Goal: Information Seeking & Learning: Learn about a topic

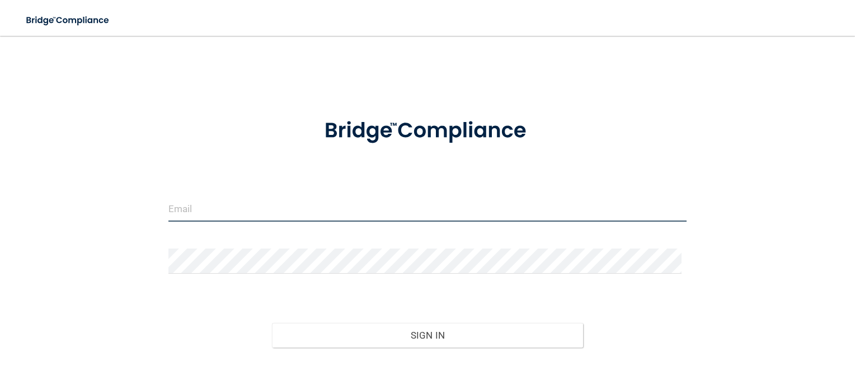
click at [193, 220] on input "email" at bounding box center [427, 208] width 519 height 25
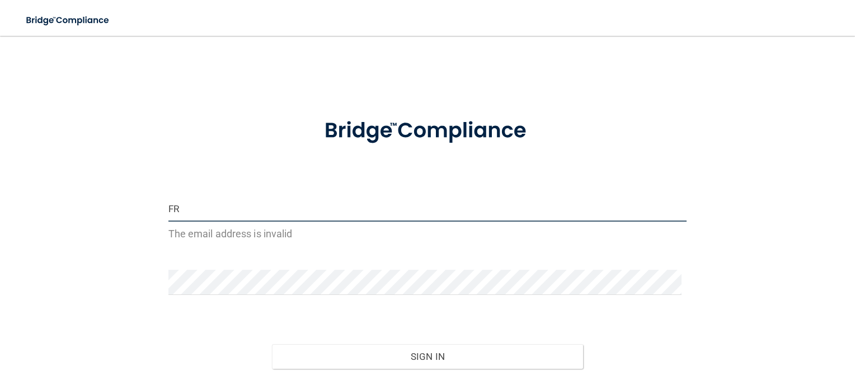
type input "F"
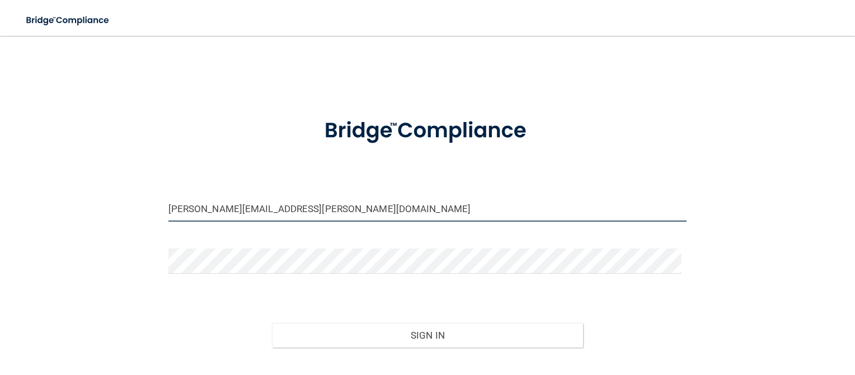
type input "[PERSON_NAME][EMAIL_ADDRESS][PERSON_NAME][DOMAIN_NAME]"
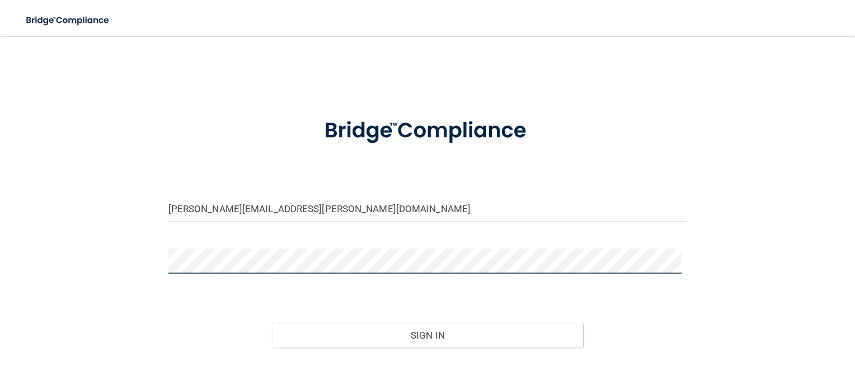
click at [272, 323] on button "Sign In" at bounding box center [427, 335] width 311 height 25
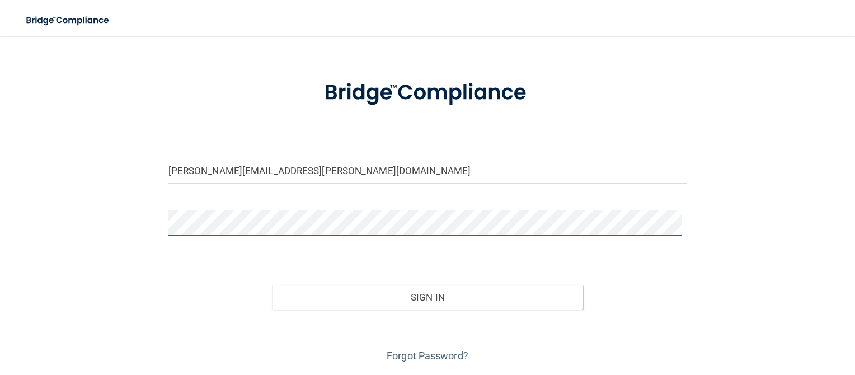
scroll to position [72, 0]
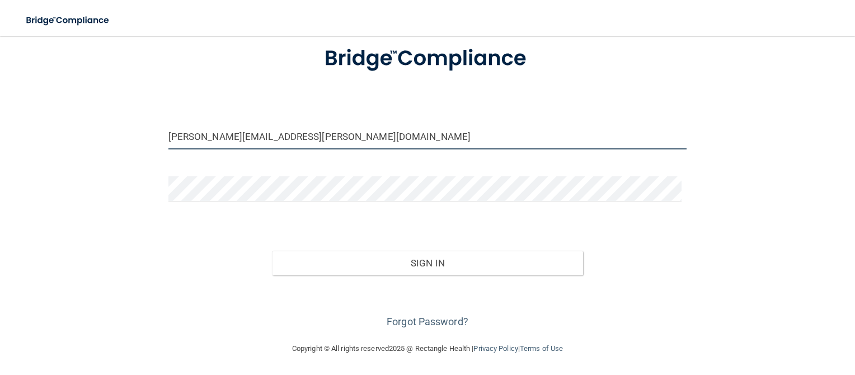
click at [334, 147] on input "[PERSON_NAME][EMAIL_ADDRESS][PERSON_NAME][DOMAIN_NAME]" at bounding box center [427, 136] width 519 height 25
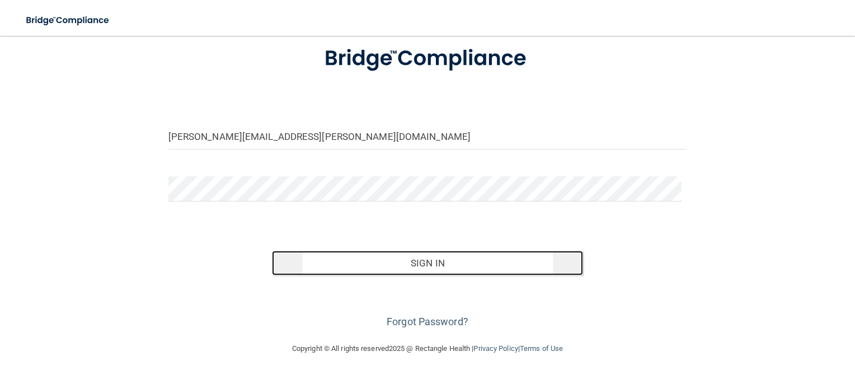
click at [325, 266] on button "Sign In" at bounding box center [427, 263] width 311 height 25
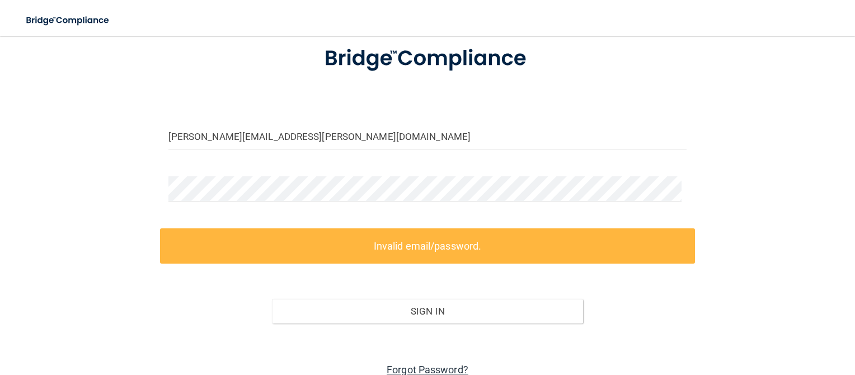
click at [450, 372] on link "Forgot Password?" at bounding box center [428, 370] width 82 height 12
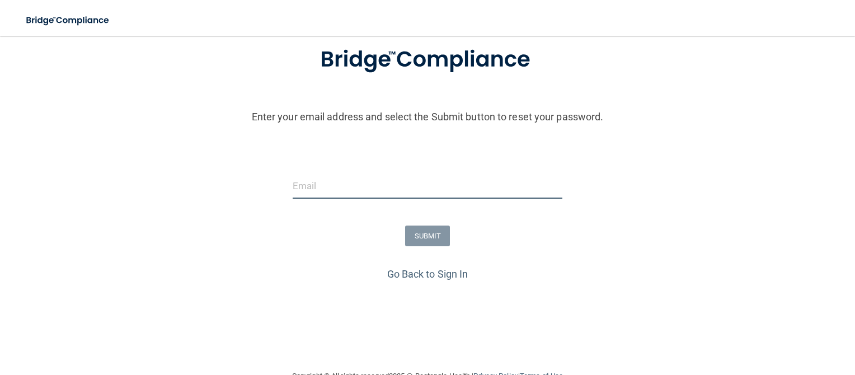
click at [359, 188] on input "email" at bounding box center [428, 185] width 270 height 25
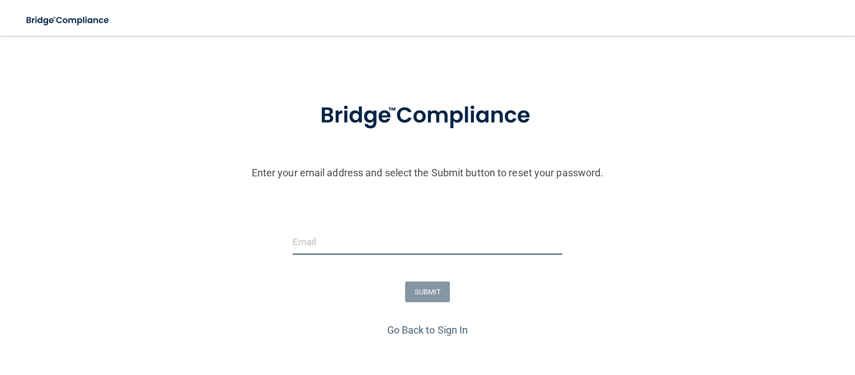
type input "frida.wichterman@campsmile.com"
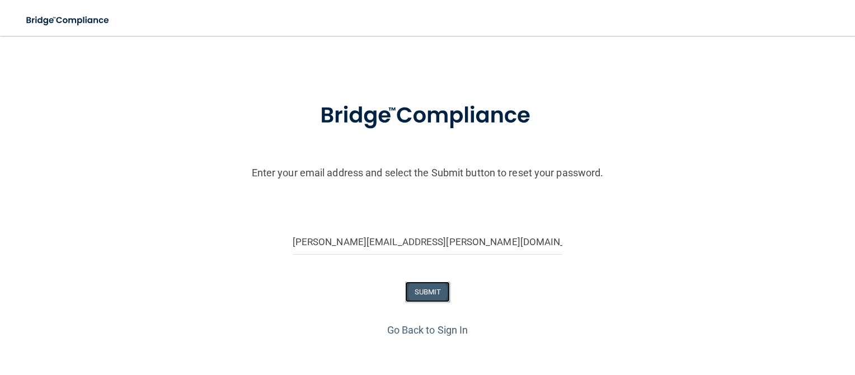
click at [424, 288] on button "SUBMIT" at bounding box center [427, 292] width 45 height 21
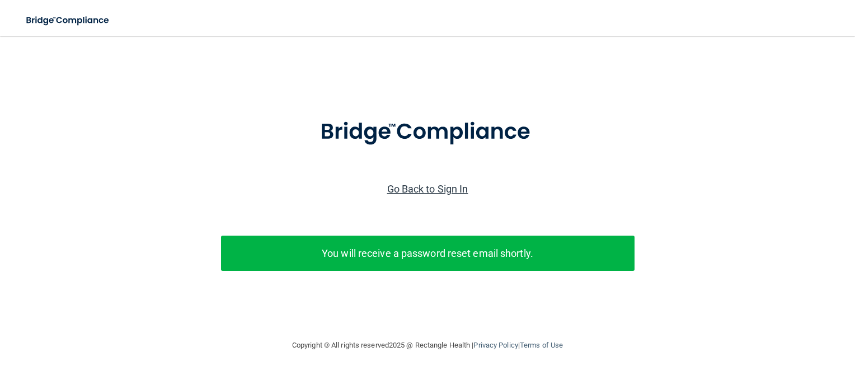
click at [437, 185] on link "Go Back to Sign In" at bounding box center [427, 189] width 81 height 12
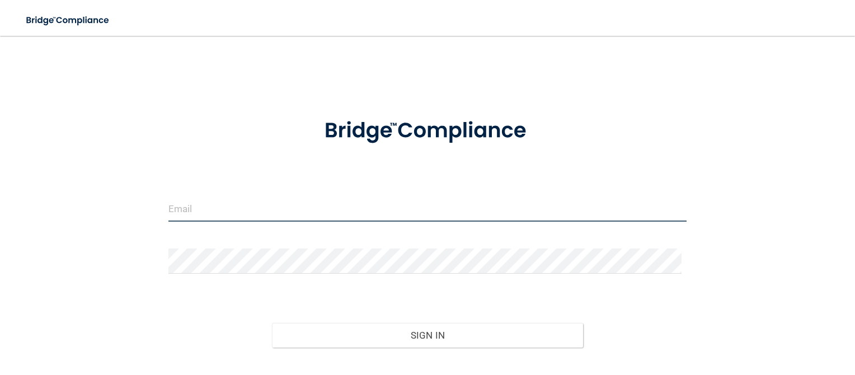
click at [317, 214] on input "email" at bounding box center [427, 208] width 519 height 25
type input "[PERSON_NAME][EMAIL_ADDRESS][DOMAIN_NAME]"
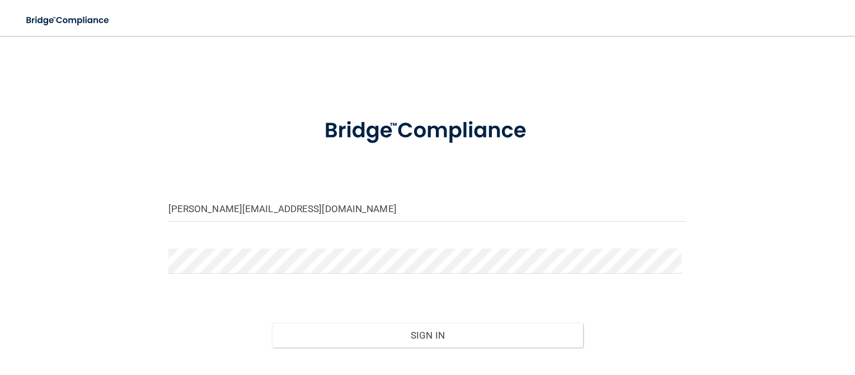
click at [681, 268] on div at bounding box center [428, 265] width 536 height 34
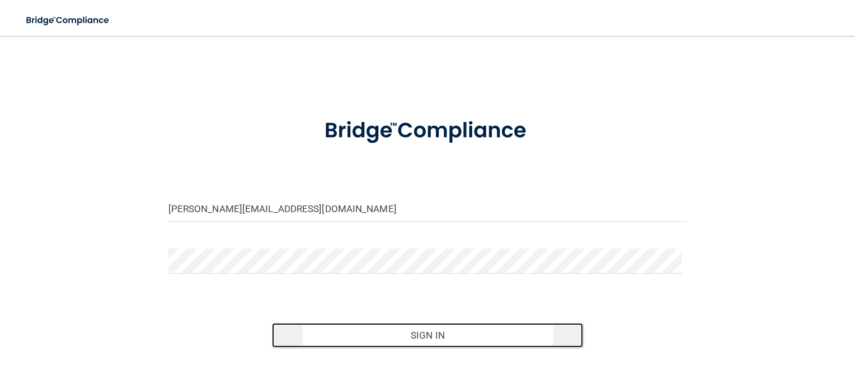
click at [439, 327] on button "Sign In" at bounding box center [427, 335] width 311 height 25
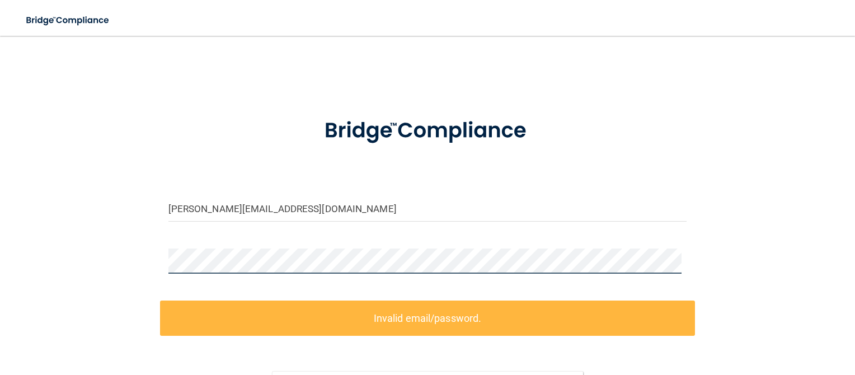
click at [247, 269] on div at bounding box center [428, 265] width 536 height 34
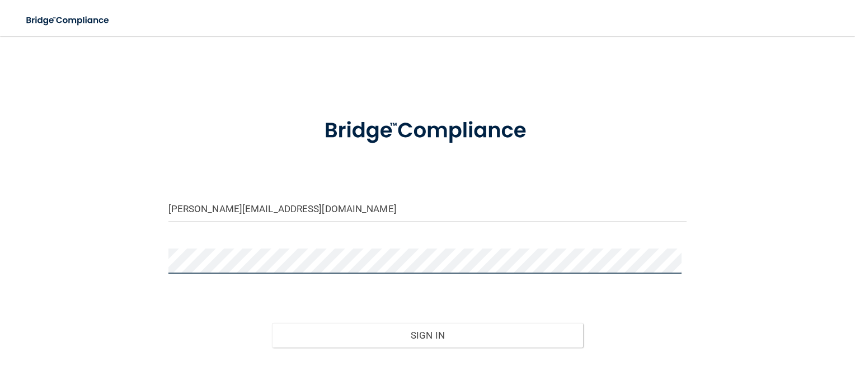
scroll to position [72, 0]
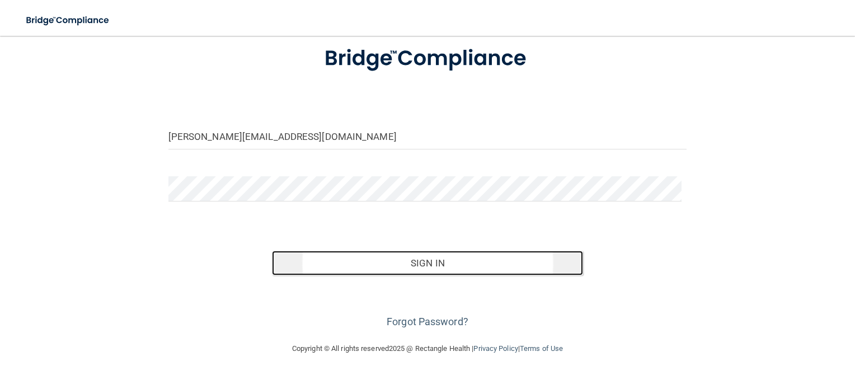
click at [459, 257] on button "Sign In" at bounding box center [427, 263] width 311 height 25
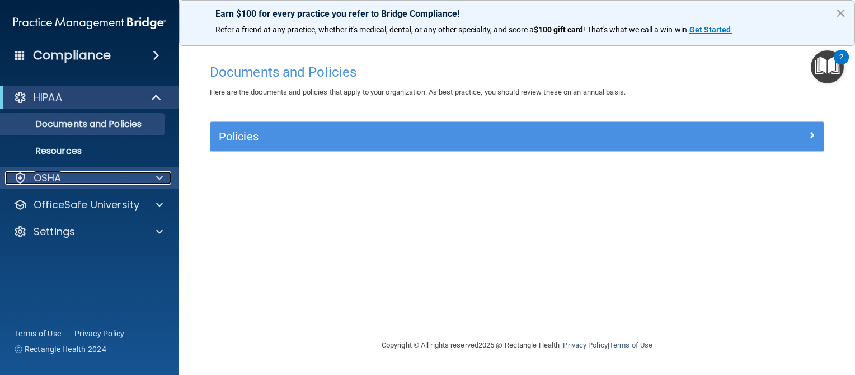
click at [91, 184] on div "OSHA" at bounding box center [74, 177] width 139 height 13
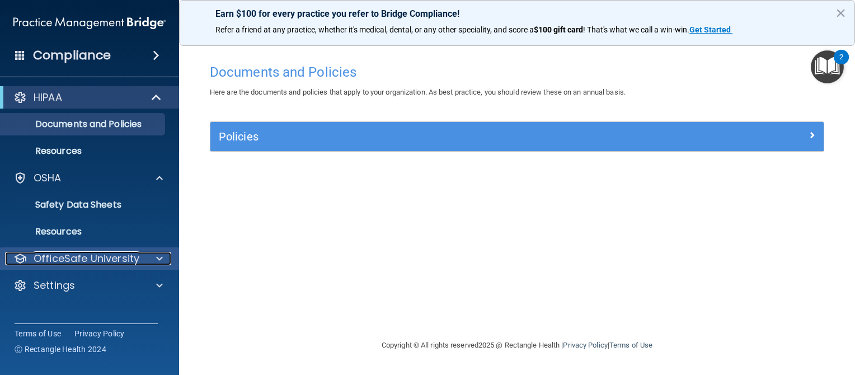
click at [73, 256] on p "OfficeSafe University" at bounding box center [87, 258] width 106 height 13
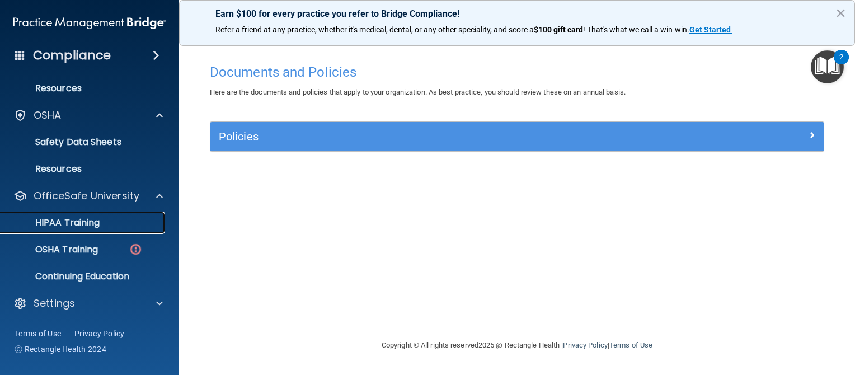
click at [69, 221] on p "HIPAA Training" at bounding box center [53, 222] width 92 height 11
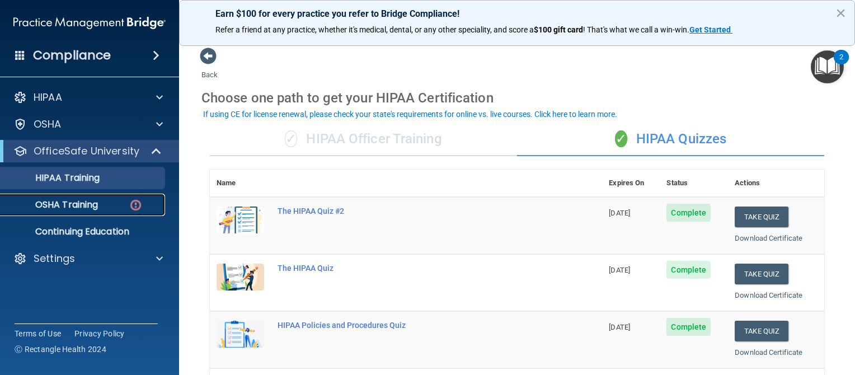
click at [37, 204] on p "OSHA Training" at bounding box center [52, 204] width 91 height 11
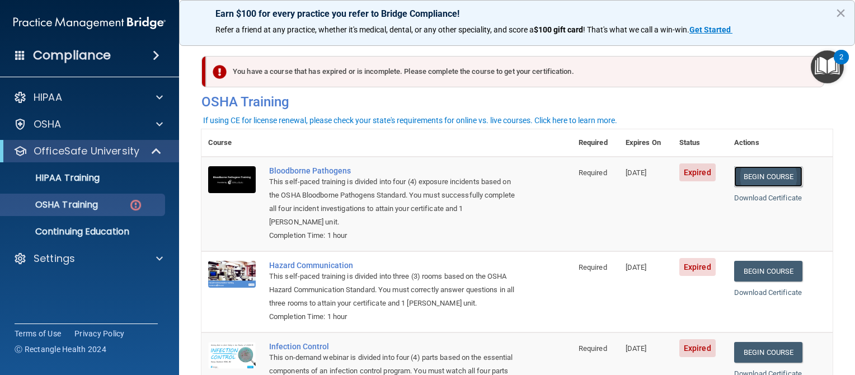
click at [770, 177] on link "Begin Course" at bounding box center [768, 176] width 68 height 21
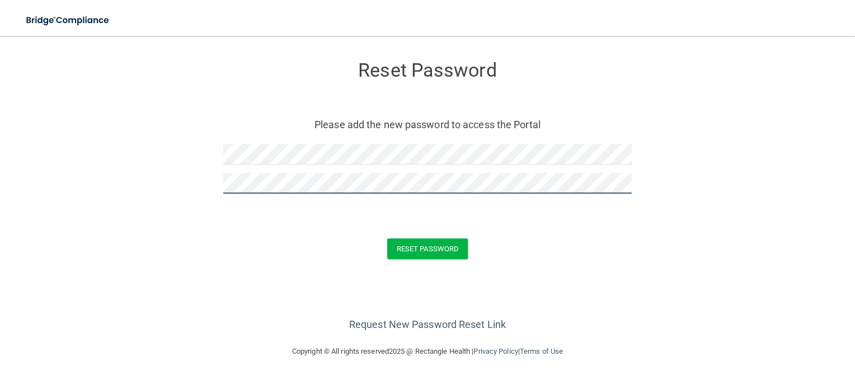
click at [387, 238] on button "Reset Password" at bounding box center [427, 248] width 81 height 21
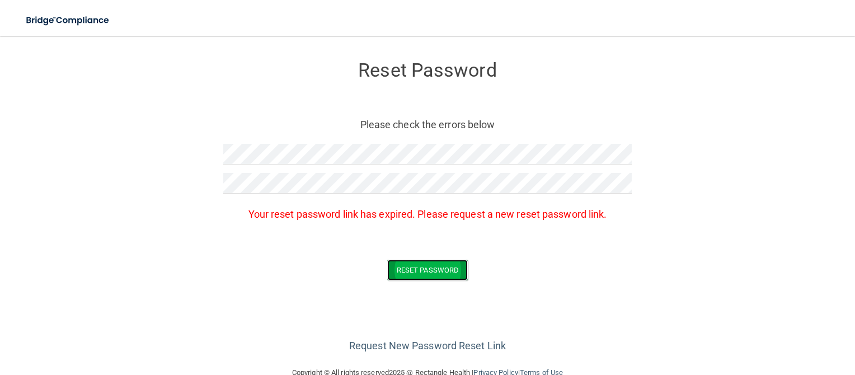
click at [442, 264] on button "Reset Password" at bounding box center [427, 270] width 81 height 21
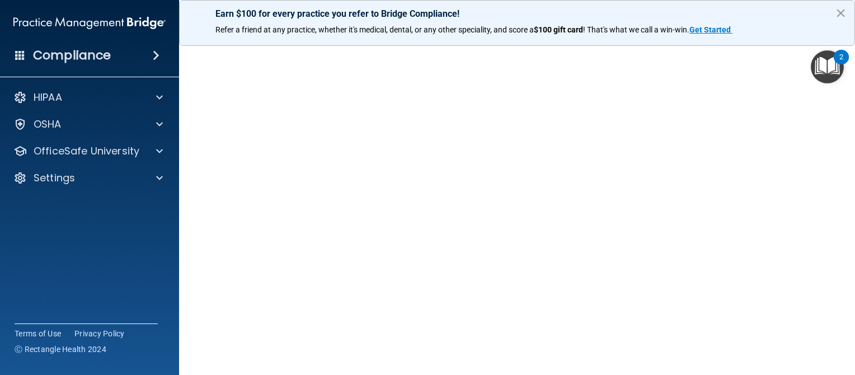
scroll to position [52, 0]
click at [842, 10] on button "×" at bounding box center [841, 13] width 11 height 18
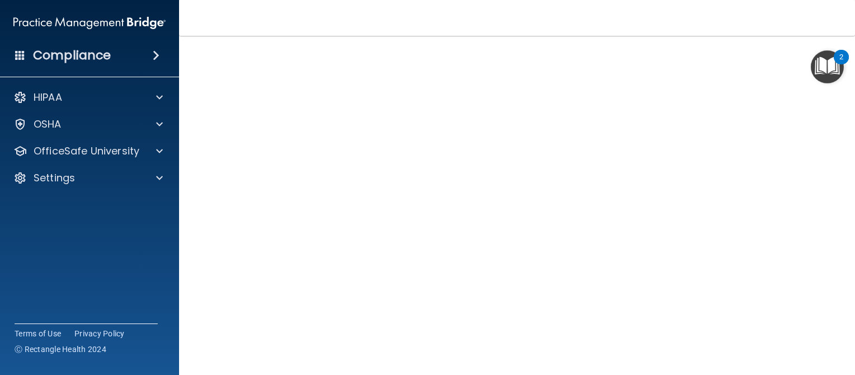
scroll to position [66, 0]
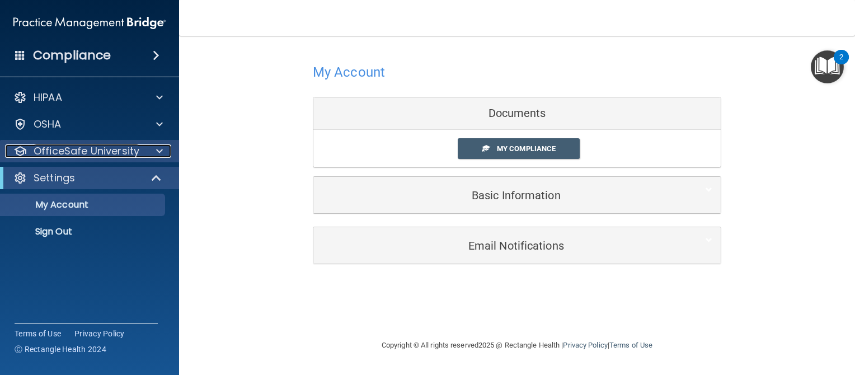
click at [59, 150] on p "OfficeSafe University" at bounding box center [87, 150] width 106 height 13
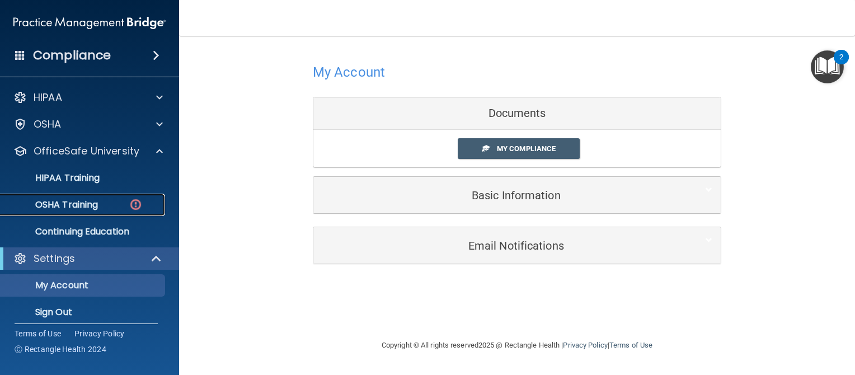
click at [67, 205] on p "OSHA Training" at bounding box center [52, 204] width 91 height 11
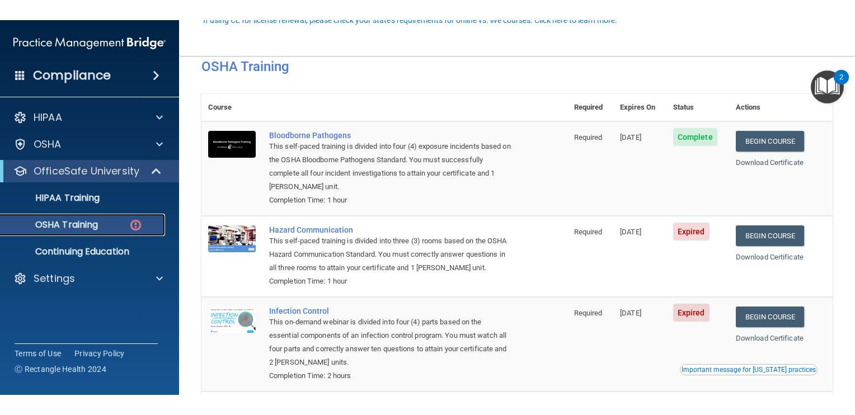
scroll to position [193, 0]
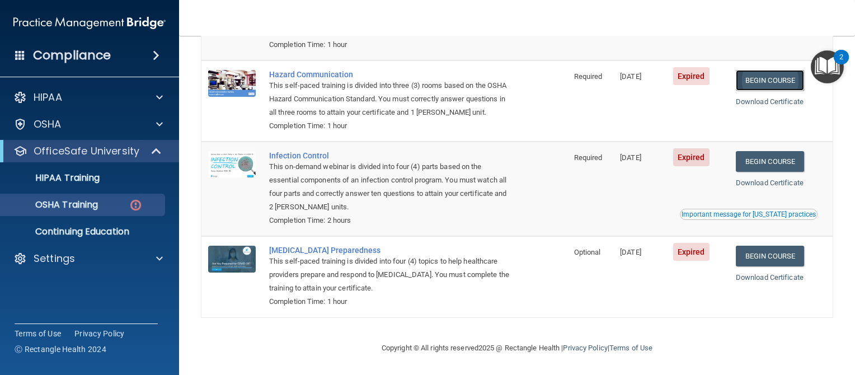
click at [775, 85] on link "Begin Course" at bounding box center [770, 80] width 68 height 21
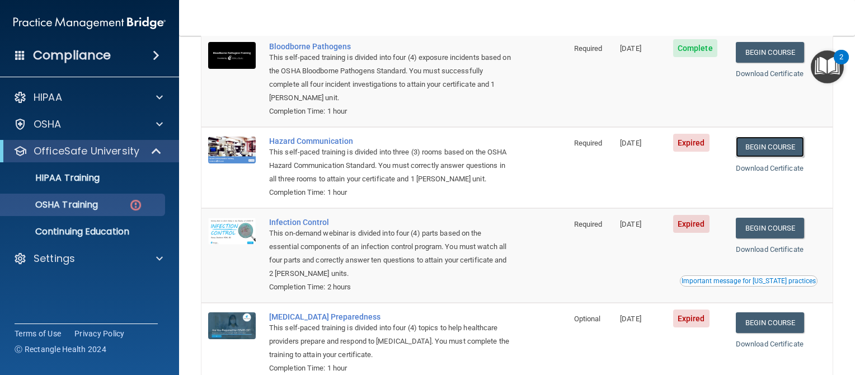
scroll to position [0, 0]
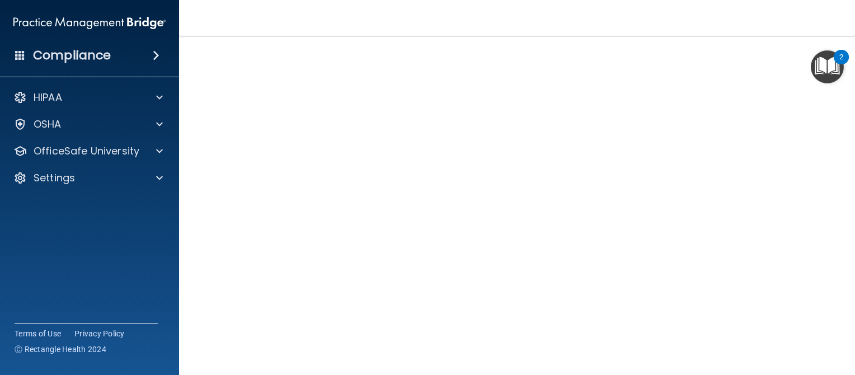
scroll to position [46, 0]
click at [818, 198] on div "Hazard Communication Training This course doesn’t expire until 09/05/2025. Are …" at bounding box center [516, 189] width 631 height 412
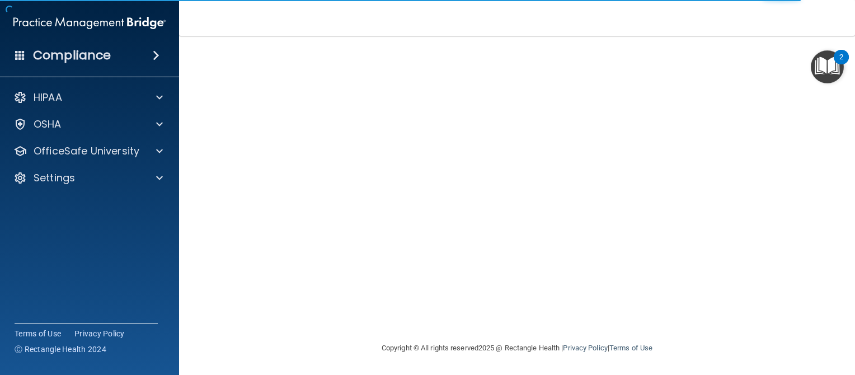
scroll to position [46, 0]
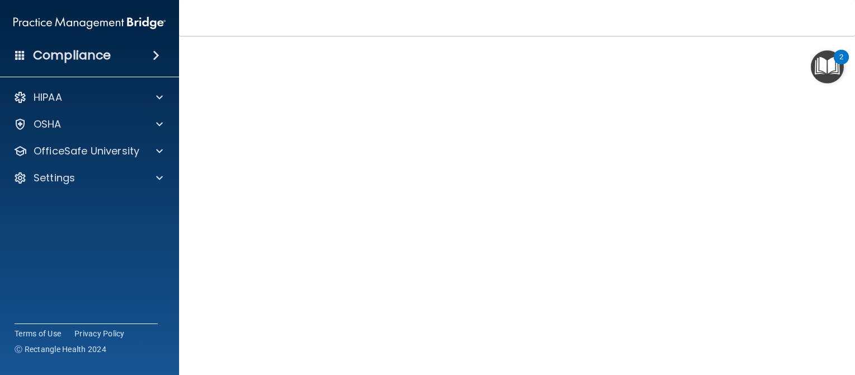
click at [846, 182] on main "Hazard Communication Training This course doesn’t expire until [DATE]. Are you …" at bounding box center [517, 205] width 676 height 339
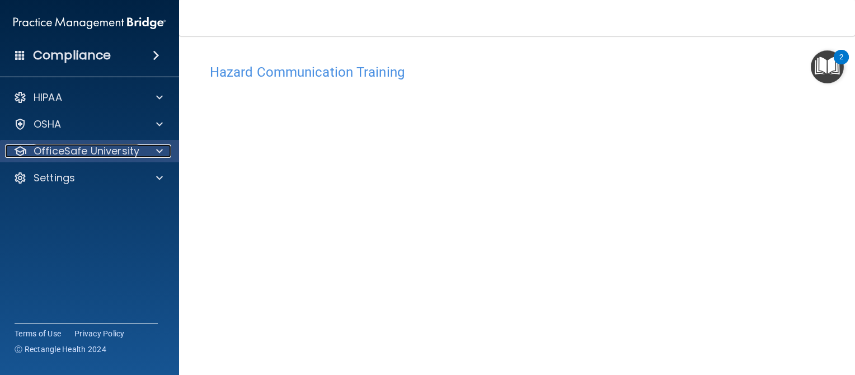
click at [139, 155] on div "OfficeSafe University" at bounding box center [74, 150] width 139 height 13
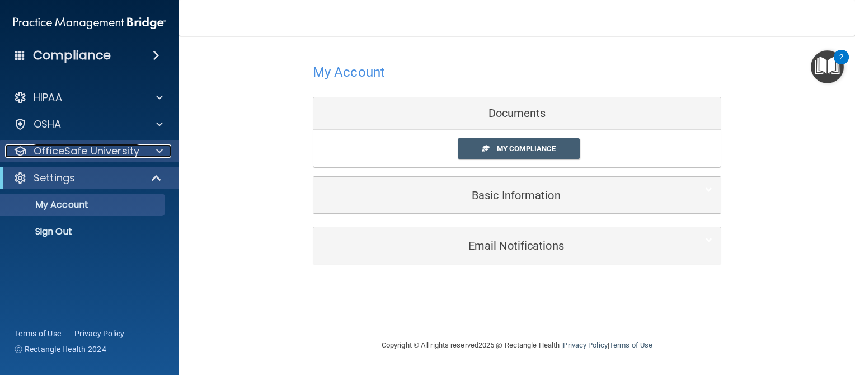
click at [162, 147] on span at bounding box center [159, 150] width 7 height 13
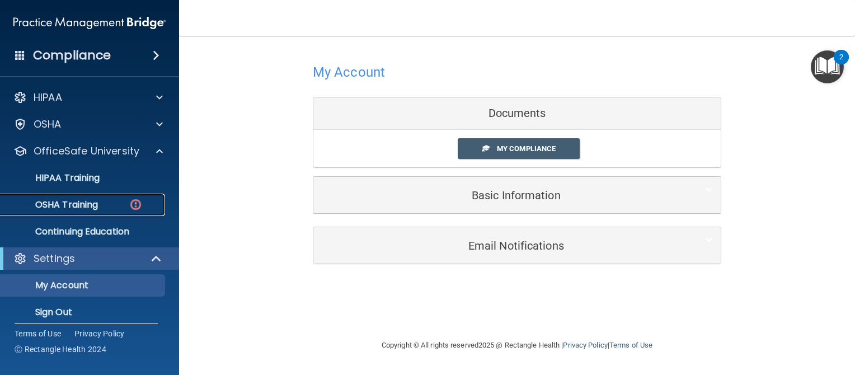
click at [85, 215] on link "OSHA Training" at bounding box center [77, 205] width 176 height 22
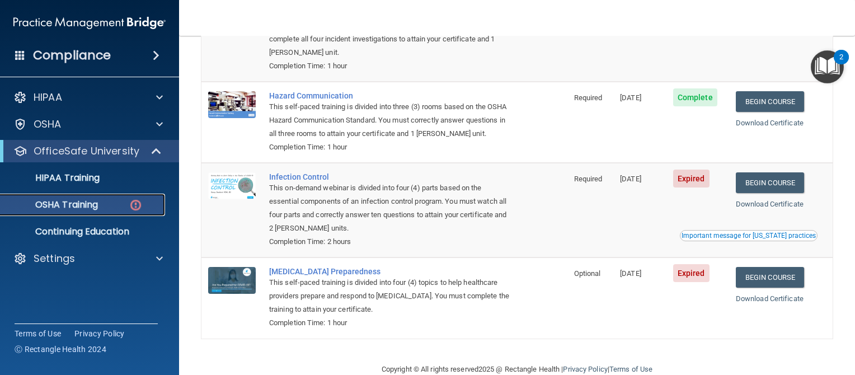
scroll to position [168, 0]
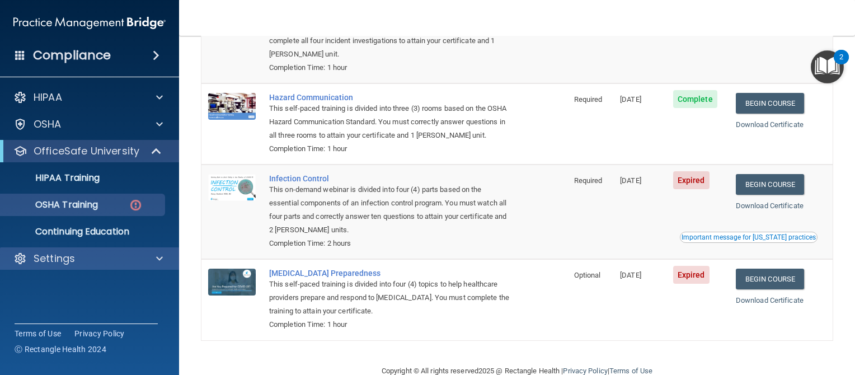
click at [149, 267] on div "Settings" at bounding box center [90, 258] width 180 height 22
click at [154, 257] on div at bounding box center [158, 258] width 28 height 13
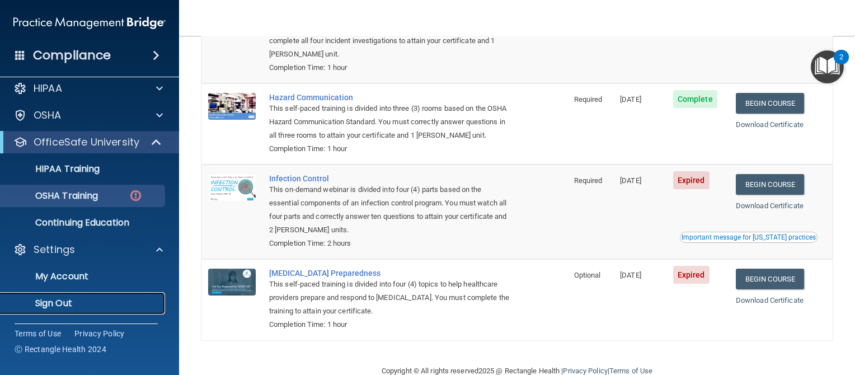
click at [56, 299] on p "Sign Out" at bounding box center [83, 303] width 153 height 11
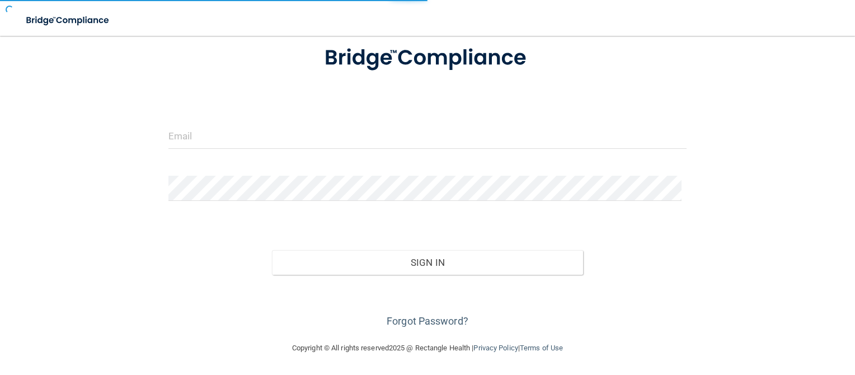
scroll to position [72, 0]
